Goal: Find specific page/section: Find specific page/section

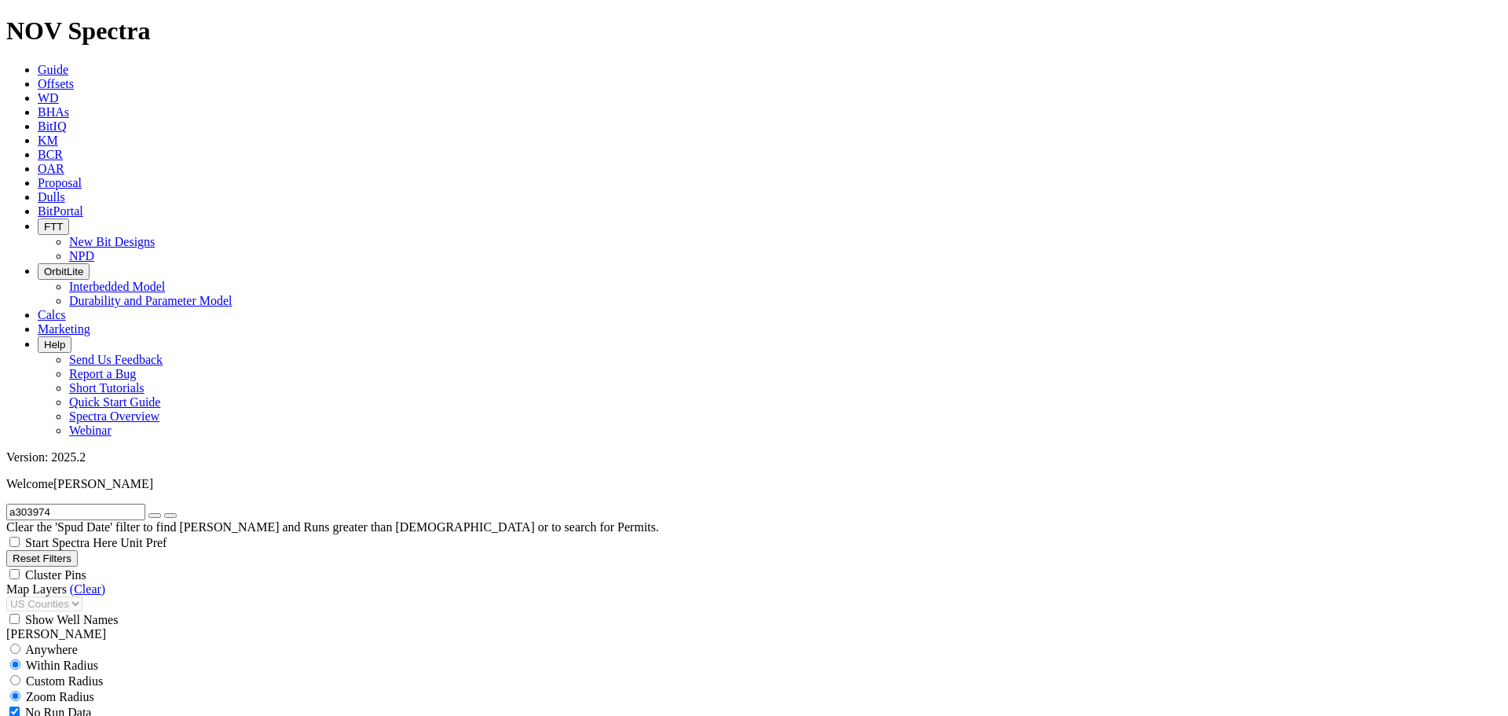
scroll to position [2313, 0]
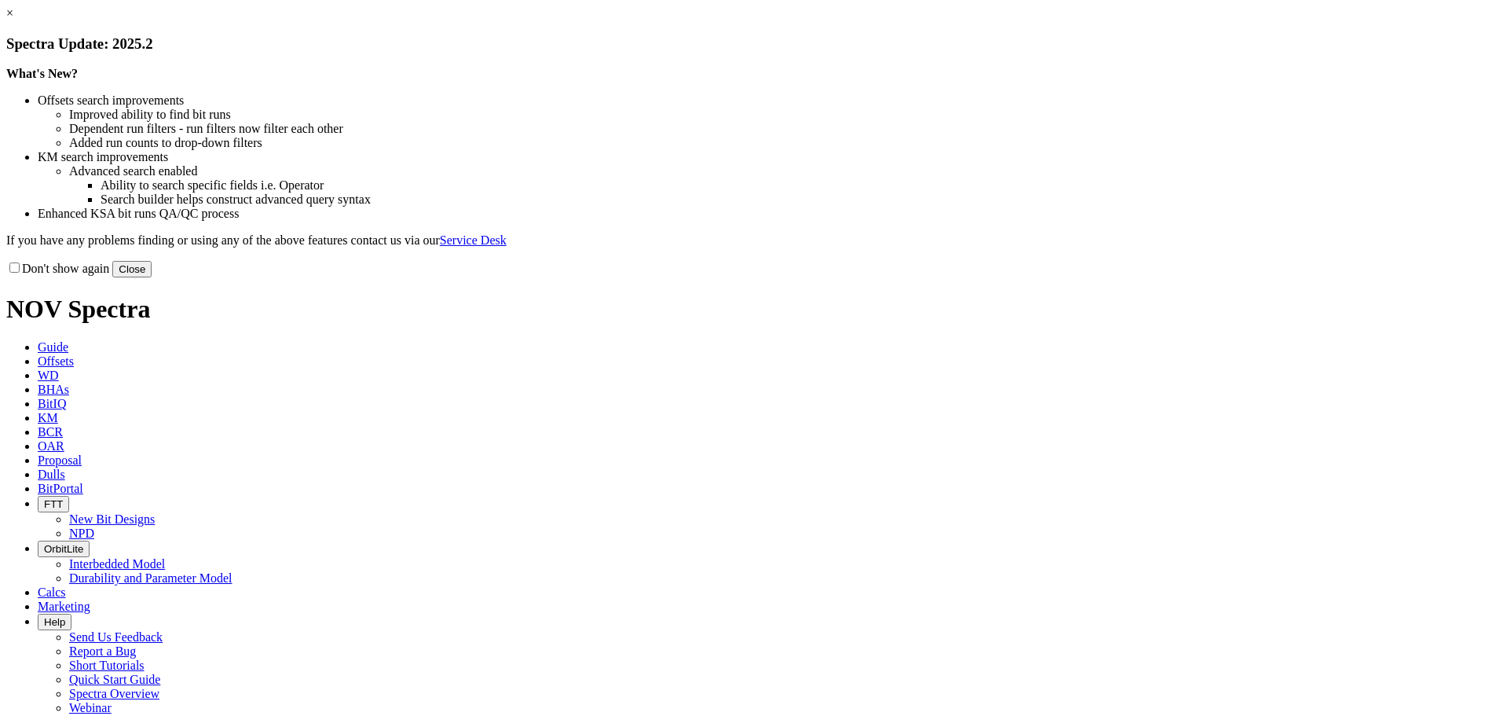
click at [152, 277] on button "Close" at bounding box center [131, 269] width 39 height 16
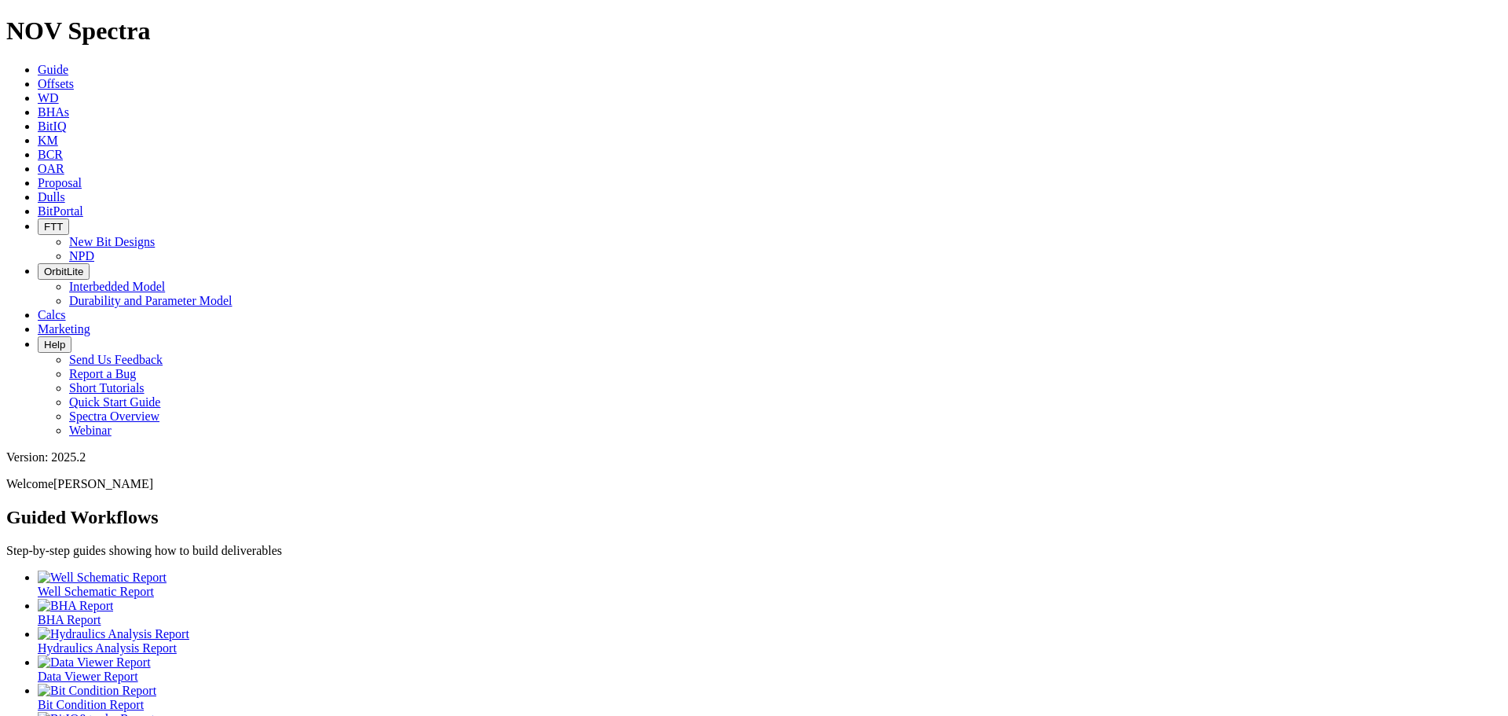
click at [65, 190] on span "Dulls" at bounding box center [51, 196] width 27 height 13
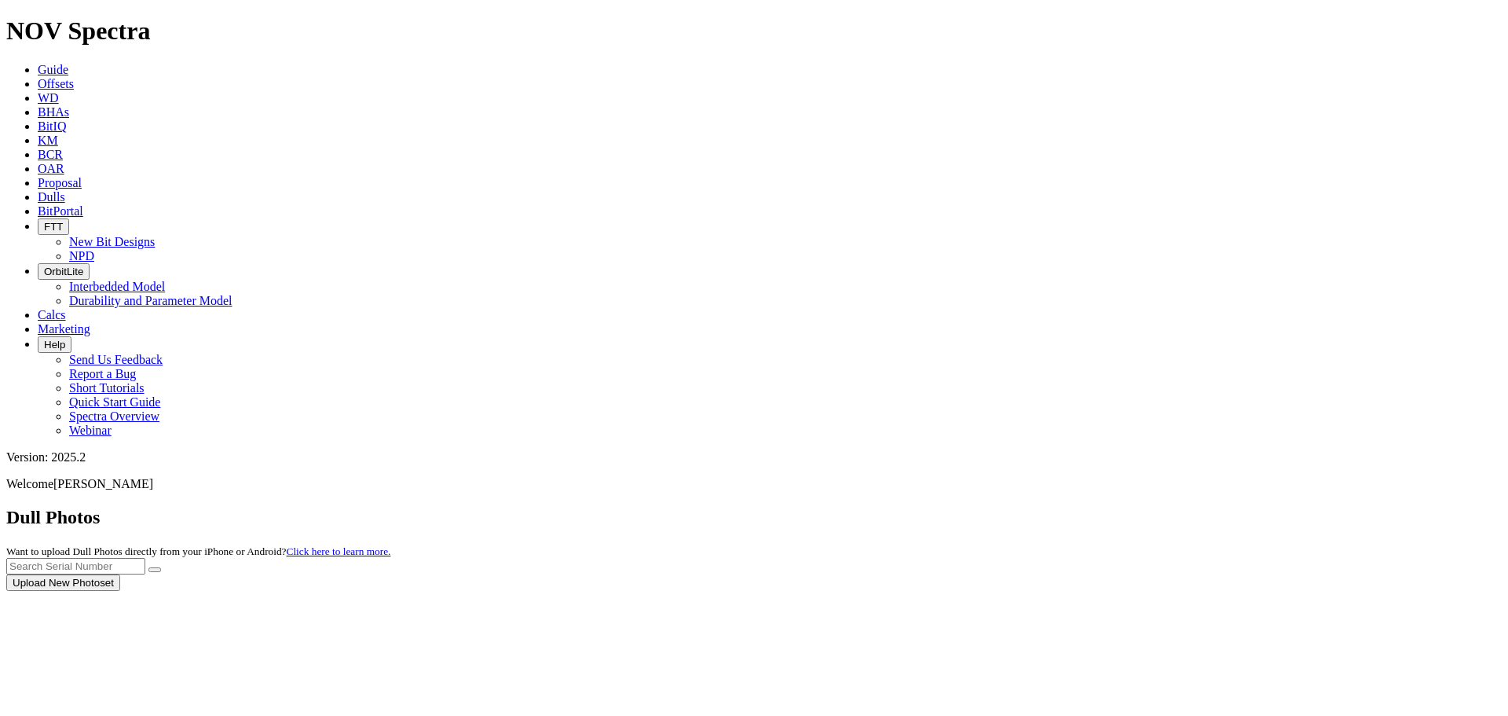
click at [1173, 591] on div at bounding box center [754, 591] width 1496 height 0
click at [145, 558] on input "text" at bounding box center [75, 566] width 139 height 16
type input "a303974"
click at [161, 567] on button "submit" at bounding box center [154, 569] width 13 height 5
click at [155, 706] on div "Uploaded By 1" at bounding box center [80, 714] width 148 height 17
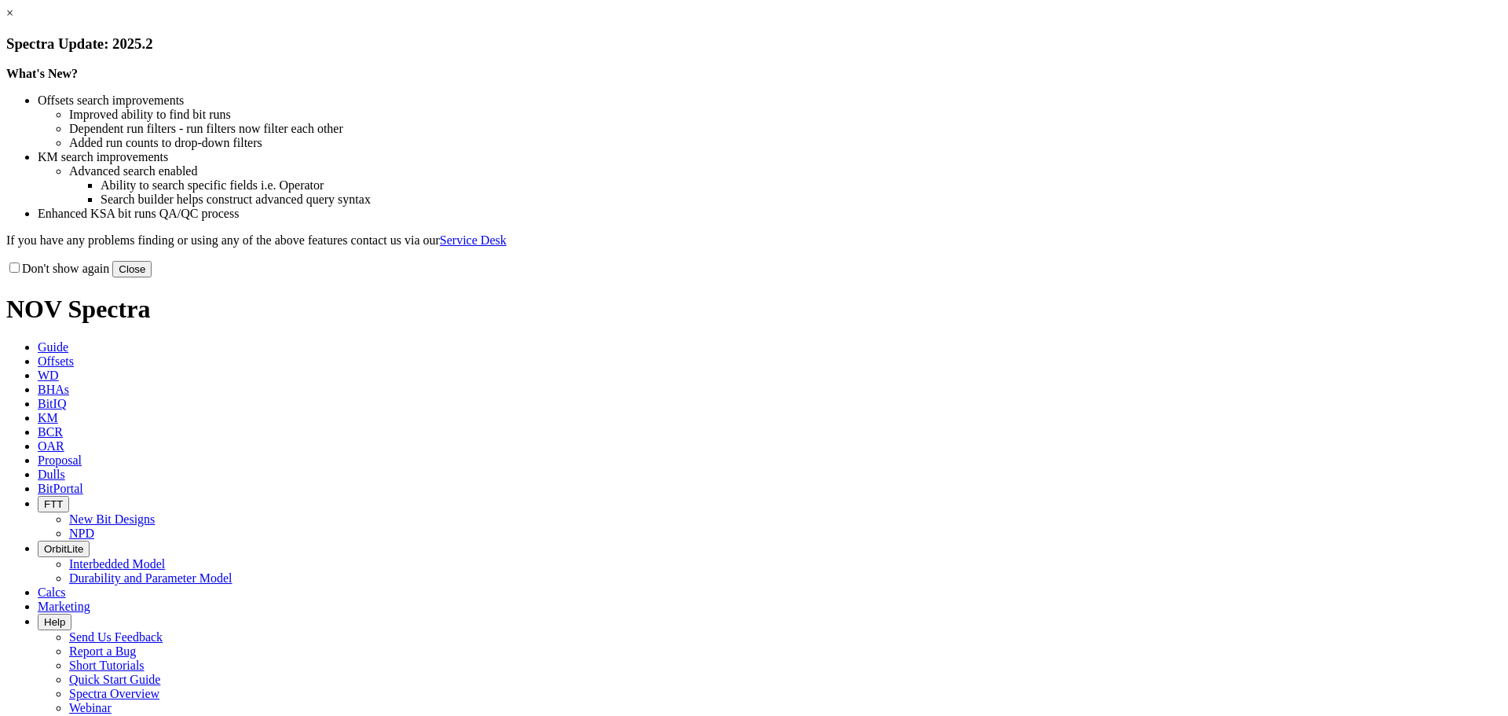
click at [152, 277] on button "Close" at bounding box center [131, 269] width 39 height 16
